Goal: Information Seeking & Learning: Learn about a topic

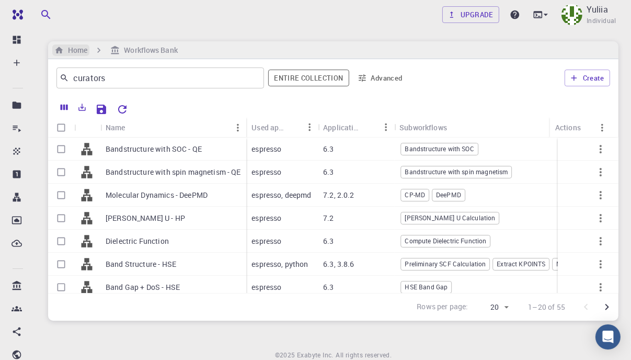
click at [68, 52] on h6 "Home" at bounding box center [76, 50] width 24 height 12
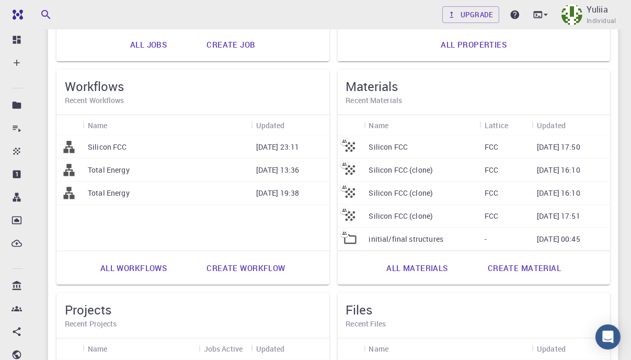
scroll to position [314, 0]
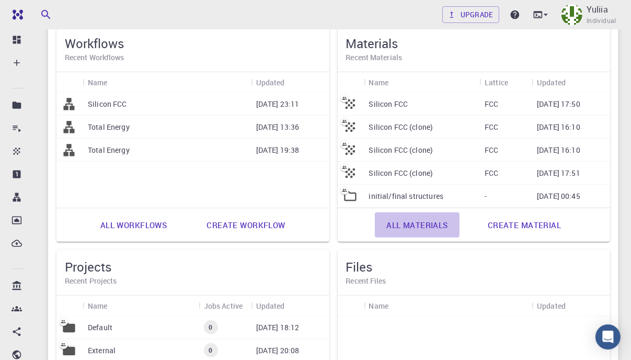
click at [428, 224] on link "All materials" at bounding box center [417, 224] width 85 height 25
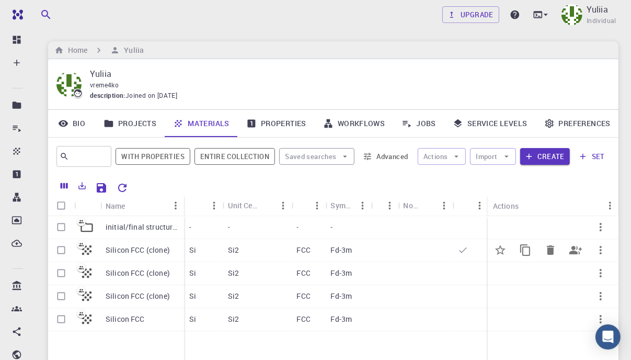
click at [138, 253] on p "Silicon FCC (clone)" at bounding box center [138, 250] width 64 height 10
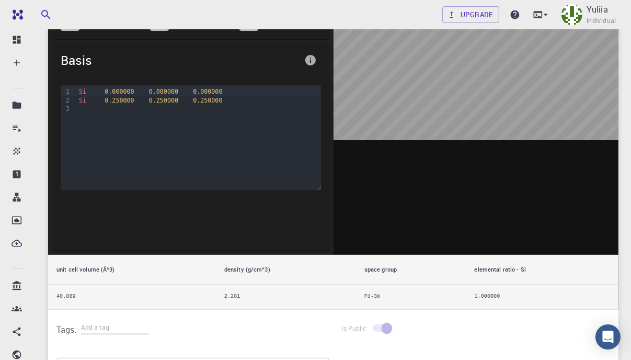
scroll to position [209, 0]
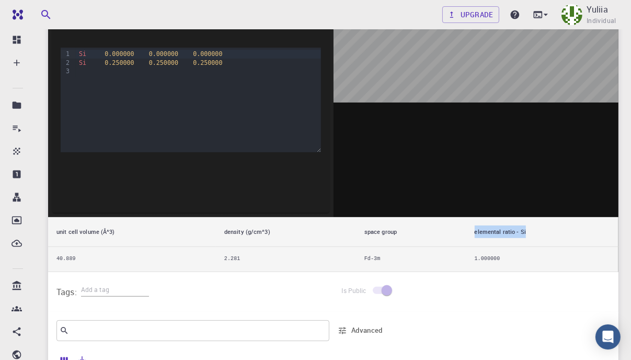
drag, startPoint x: 529, startPoint y: 232, endPoint x: 465, endPoint y: 234, distance: 64.3
click at [465, 234] on tr "unit cell volume (Å^3) density (g/cm^3) space group elemental ratio - Si" at bounding box center [333, 232] width 570 height 30
click at [552, 231] on th "elemental ratio - Si" at bounding box center [542, 232] width 152 height 30
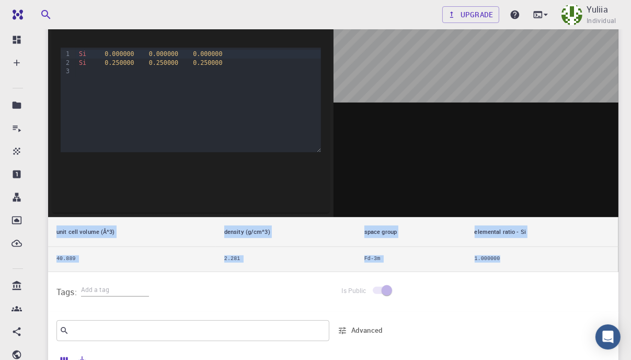
drag, startPoint x: 506, startPoint y: 257, endPoint x: 54, endPoint y: 234, distance: 452.3
click at [54, 234] on table "unit cell volume (Å^3) density (g/cm^3) space group elemental ratio - Si 40.889…" at bounding box center [333, 244] width 570 height 54
copy table "unit cell volume (Å^3) density (g/cm^3) space group elemental ratio - Si 40.889…"
